Goal: Book appointment/travel/reservation

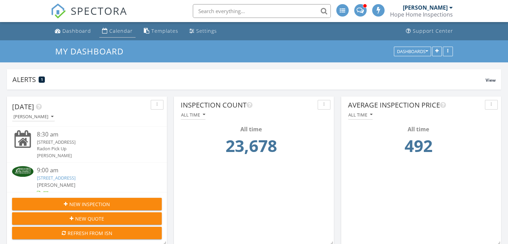
scroll to position [131, 494]
click at [119, 28] on div "Calendar" at bounding box center [120, 31] width 23 height 7
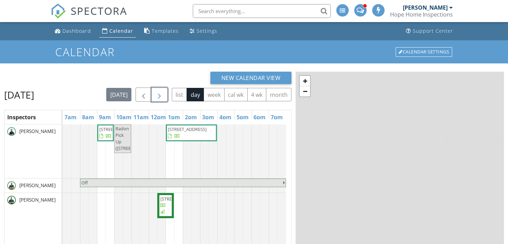
click at [163, 91] on span "button" at bounding box center [159, 95] width 8 height 8
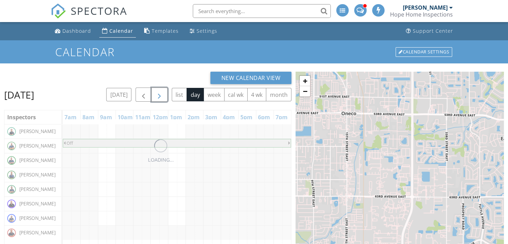
click at [163, 91] on span "button" at bounding box center [159, 95] width 8 height 8
click at [168, 91] on button "button" at bounding box center [159, 95] width 16 height 14
click at [174, 91] on button "list" at bounding box center [180, 94] width 16 height 13
click at [174, 91] on div "[DATE] [DATE] list day week cal wk 4 wk month" at bounding box center [147, 95] width 287 height 14
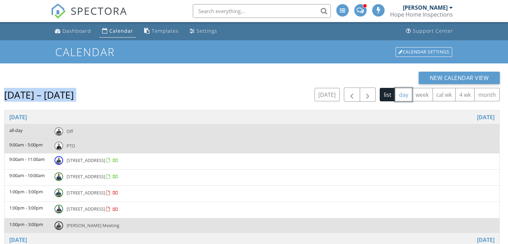
click at [402, 99] on button "day" at bounding box center [403, 94] width 17 height 13
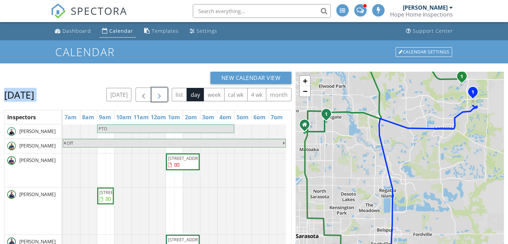
click at [158, 93] on span "button" at bounding box center [159, 95] width 8 height 8
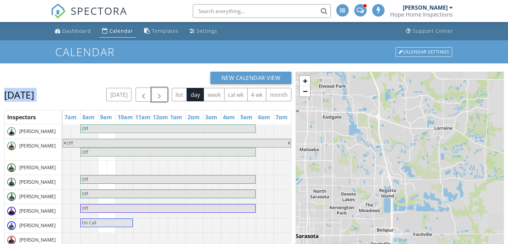
click at [163, 94] on span "button" at bounding box center [159, 95] width 8 height 8
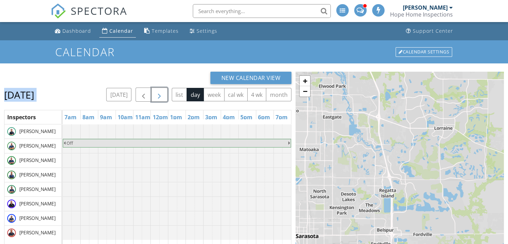
click at [168, 94] on button "button" at bounding box center [159, 95] width 16 height 14
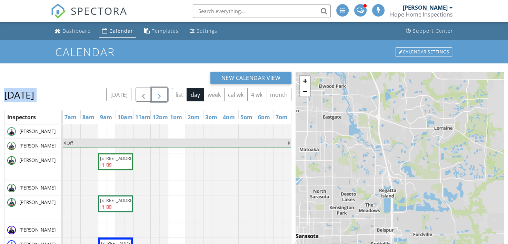
click at [163, 94] on span "button" at bounding box center [159, 95] width 8 height 8
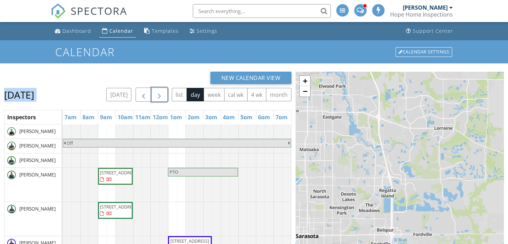
click at [163, 94] on span "button" at bounding box center [159, 95] width 8 height 8
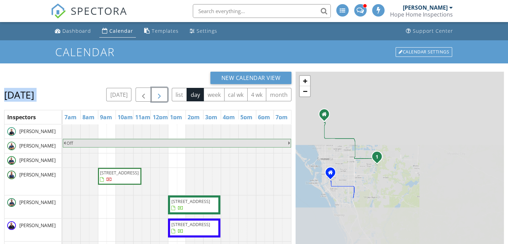
click at [168, 92] on button "button" at bounding box center [159, 95] width 16 height 14
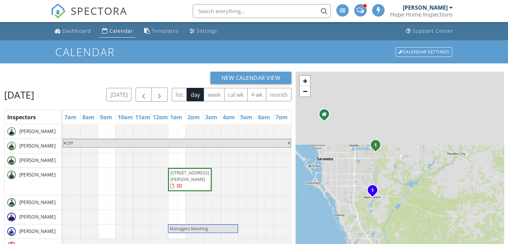
click at [187, 81] on div "New Calendar View" at bounding box center [147, 78] width 287 height 12
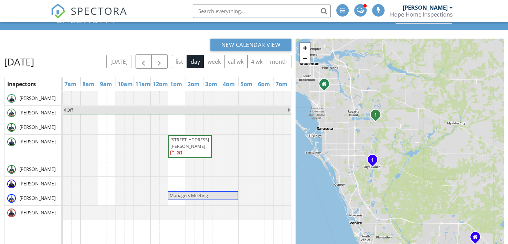
scroll to position [92, 0]
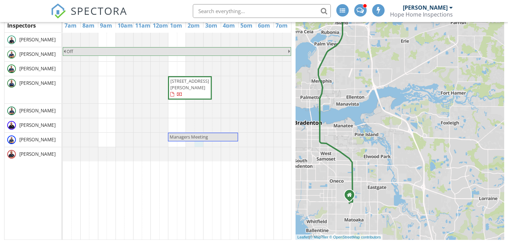
click at [63, 147] on div at bounding box center [63, 140] width 0 height 14
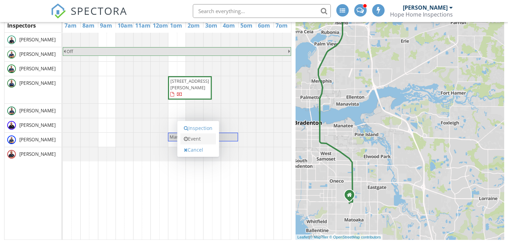
click at [203, 140] on link "Event" at bounding box center [198, 138] width 36 height 11
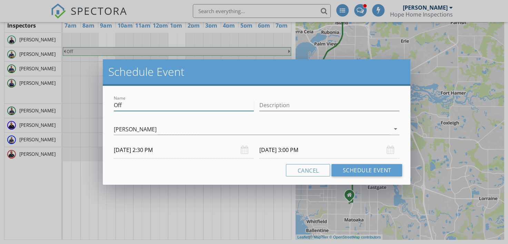
click at [139, 108] on input "Off" at bounding box center [184, 105] width 140 height 11
type input "Asha"
click at [363, 163] on div "Name [PERSON_NAME] Description check_box_outline_blank [PERSON_NAME] check_box_…" at bounding box center [257, 135] width 308 height 99
click at [365, 170] on button "Schedule Event" at bounding box center [366, 170] width 71 height 12
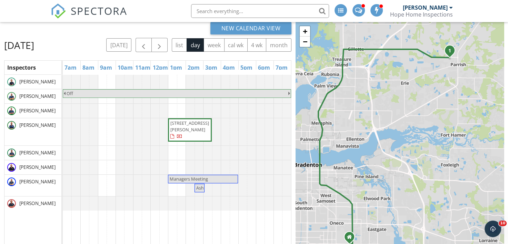
scroll to position [23, 0]
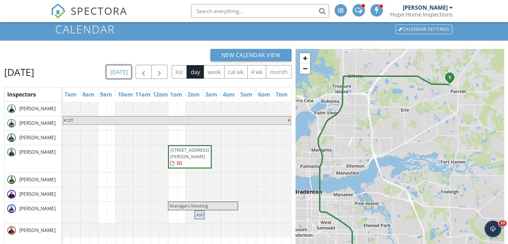
click at [131, 72] on button "[DATE]" at bounding box center [118, 71] width 25 height 13
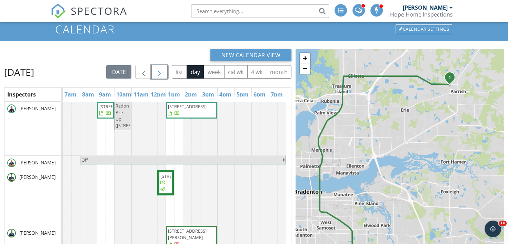
click at [163, 71] on span "button" at bounding box center [159, 72] width 8 height 8
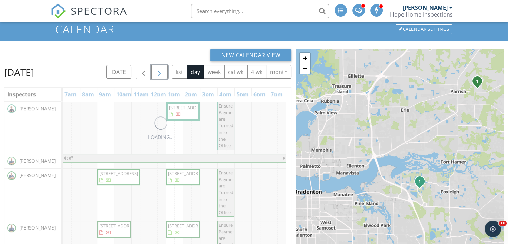
click at [163, 71] on span "button" at bounding box center [159, 72] width 8 height 8
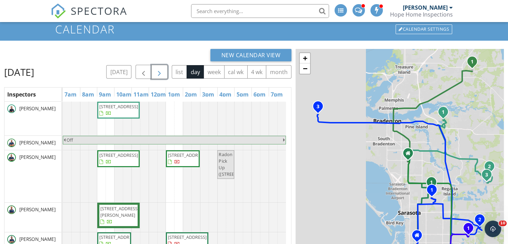
click at [163, 71] on span "button" at bounding box center [159, 72] width 8 height 8
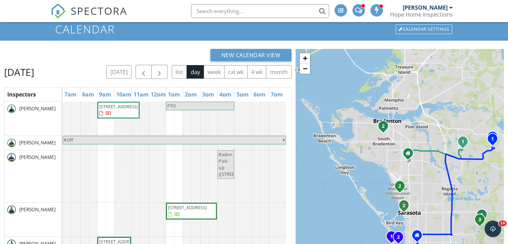
click at [176, 71] on div "[DATE] list day week cal wk 4 wk month" at bounding box center [198, 72] width 185 height 14
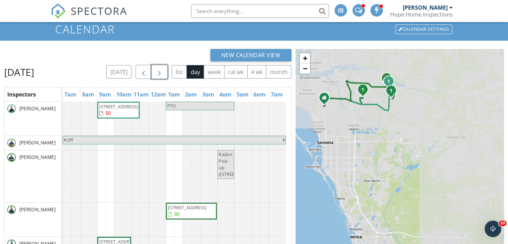
click at [168, 70] on button "button" at bounding box center [159, 72] width 16 height 14
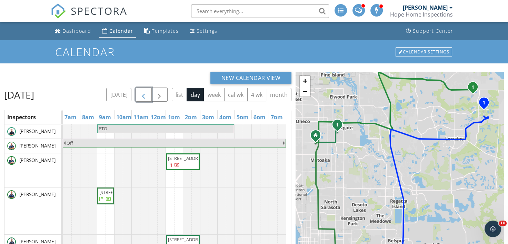
click at [147, 93] on span "button" at bounding box center [143, 95] width 8 height 8
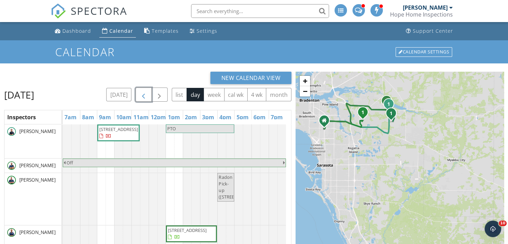
click at [148, 94] on span "button" at bounding box center [143, 95] width 8 height 8
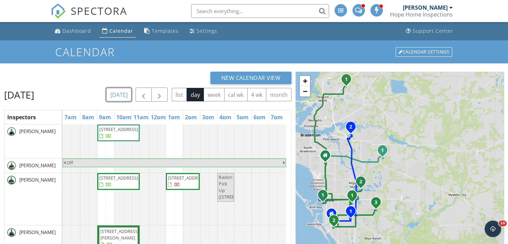
click at [130, 95] on button "[DATE]" at bounding box center [118, 94] width 25 height 13
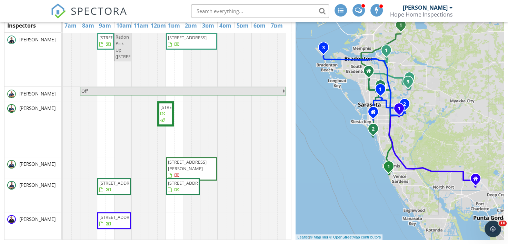
scroll to position [18, 0]
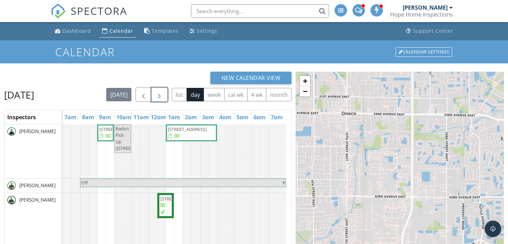
click at [163, 99] on span "button" at bounding box center [159, 95] width 8 height 8
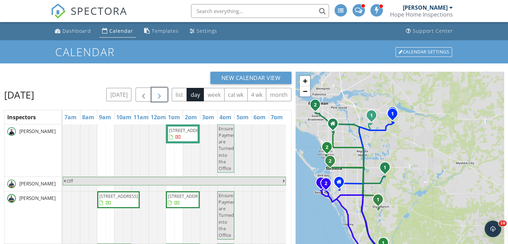
click at [168, 92] on button "button" at bounding box center [159, 95] width 16 height 14
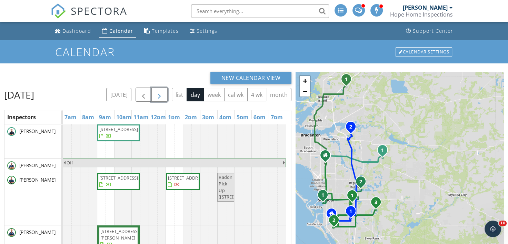
click at [163, 97] on span "button" at bounding box center [159, 95] width 8 height 8
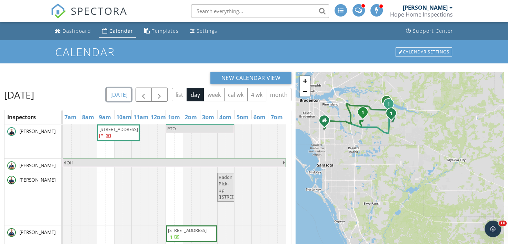
click at [131, 95] on button "[DATE]" at bounding box center [118, 94] width 25 height 13
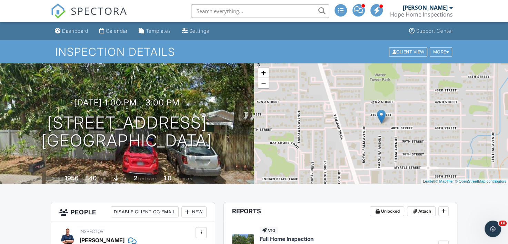
drag, startPoint x: 73, startPoint y: 120, endPoint x: 215, endPoint y: 162, distance: 148.3
click at [219, 162] on div "09/30/2025 1:00 pm - 3:00 pm 1053 40th St Sarasota, FL 34234 Built 1956 840 sq.…" at bounding box center [127, 123] width 254 height 121
drag, startPoint x: 215, startPoint y: 162, endPoint x: 161, endPoint y: 132, distance: 61.8
